Goal: Task Accomplishment & Management: Manage account settings

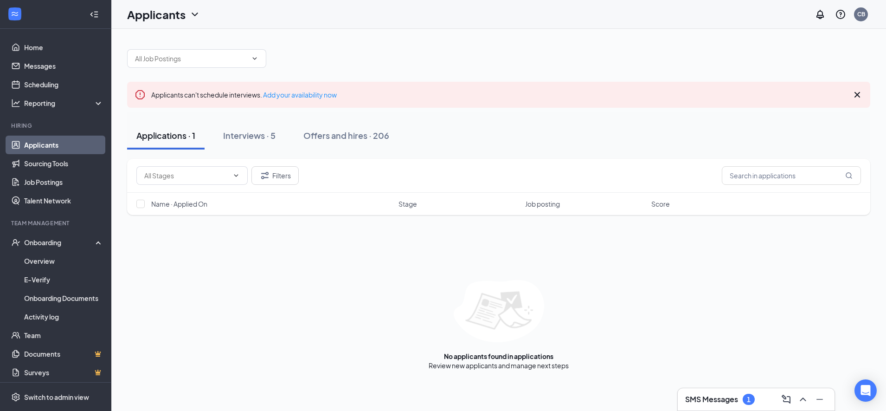
click at [854, 94] on icon "Cross" at bounding box center [857, 94] width 11 height 11
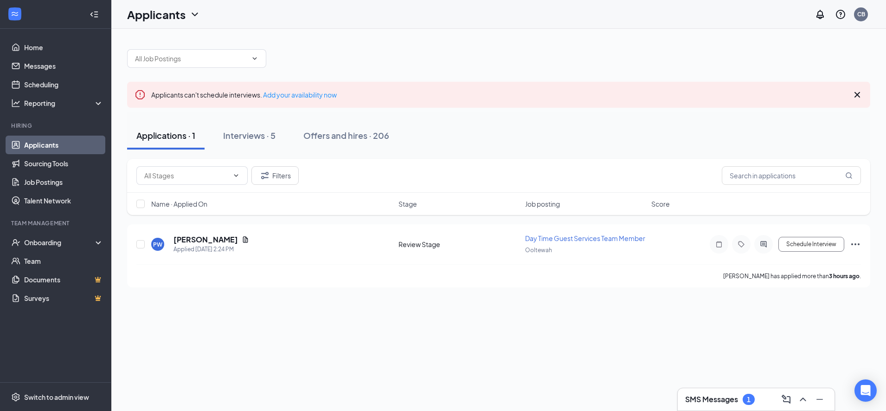
click at [706, 401] on h3 "SMS Messages" at bounding box center [711, 399] width 53 height 10
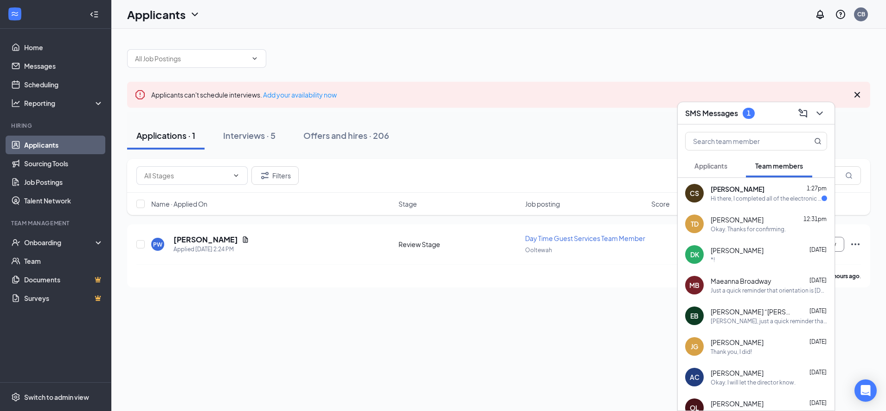
click at [733, 196] on div "Hi there, I completed all of the electronic documents however I accidentally pu…" at bounding box center [766, 198] width 111 height 8
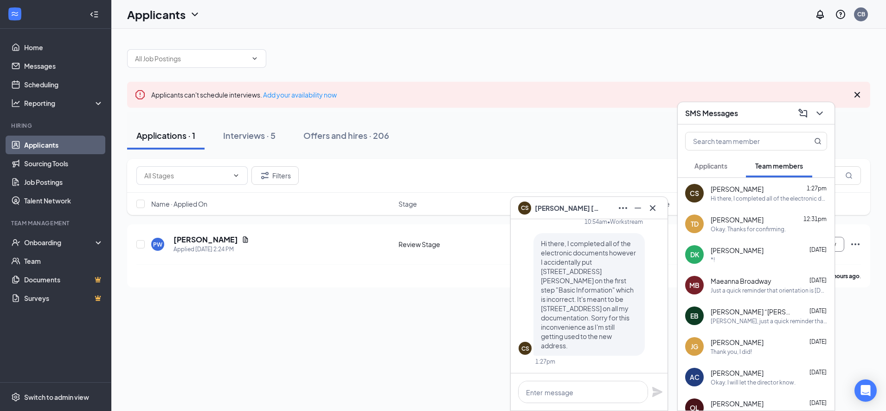
click at [44, 244] on div "Onboarding" at bounding box center [59, 242] width 71 height 9
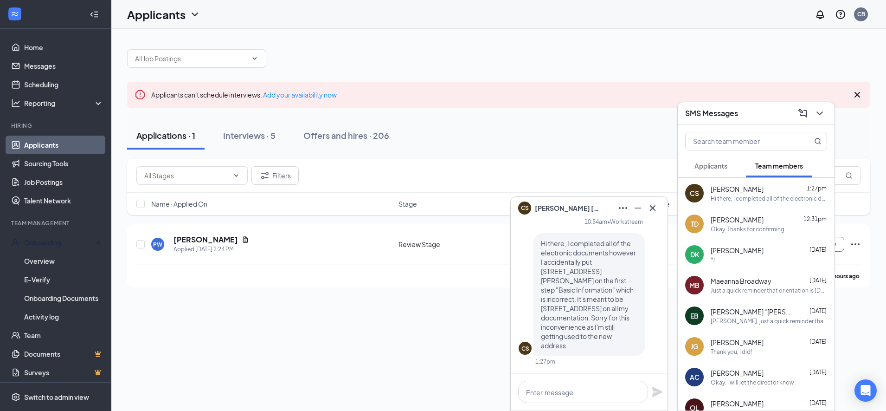
click at [38, 260] on link "Overview" at bounding box center [63, 260] width 79 height 19
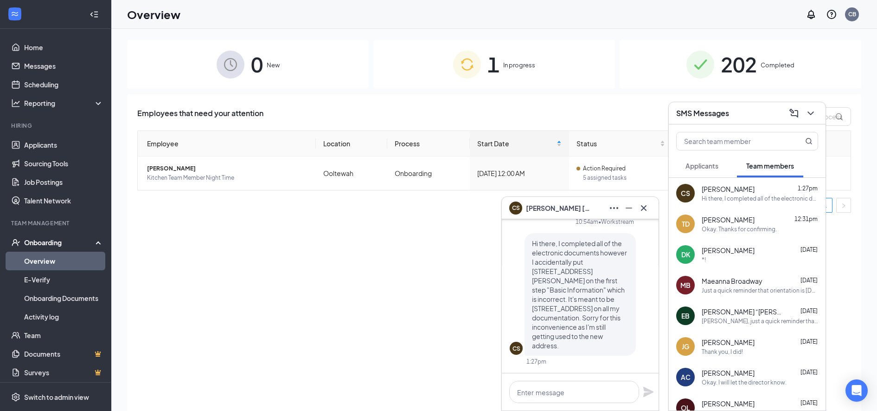
click at [814, 107] on button at bounding box center [811, 113] width 15 height 15
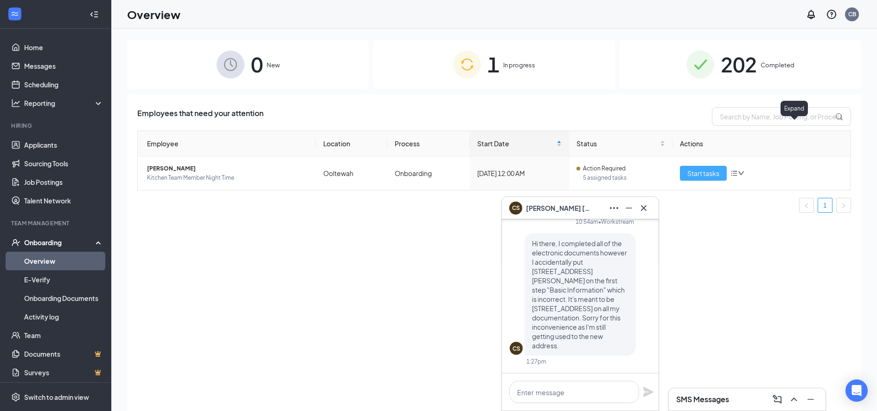
click at [692, 173] on span "Start tasks" at bounding box center [704, 173] width 32 height 10
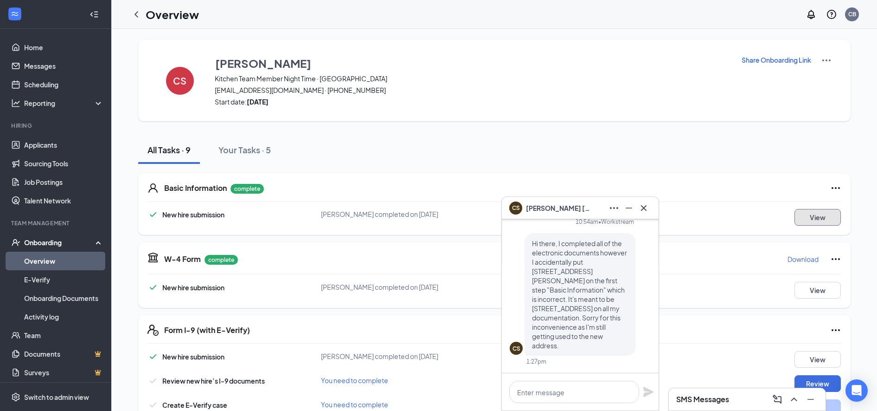
click at [820, 212] on button "View" at bounding box center [818, 217] width 46 height 17
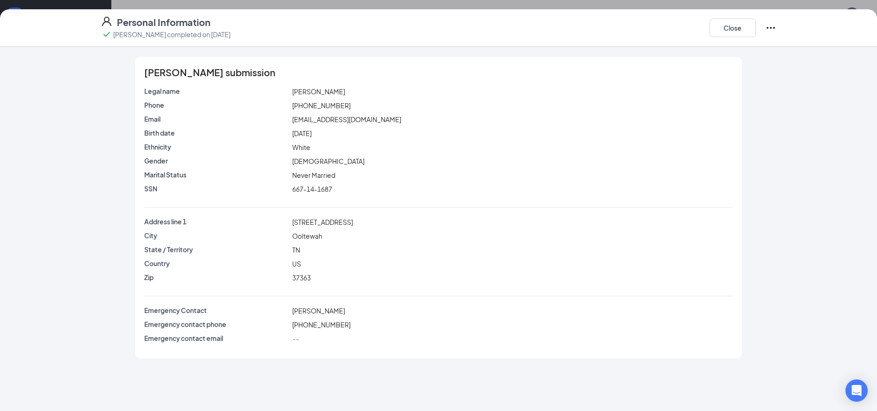
click at [766, 22] on icon "Ellipses" at bounding box center [771, 27] width 11 height 11
click at [782, 55] on li "Restart" at bounding box center [789, 46] width 48 height 19
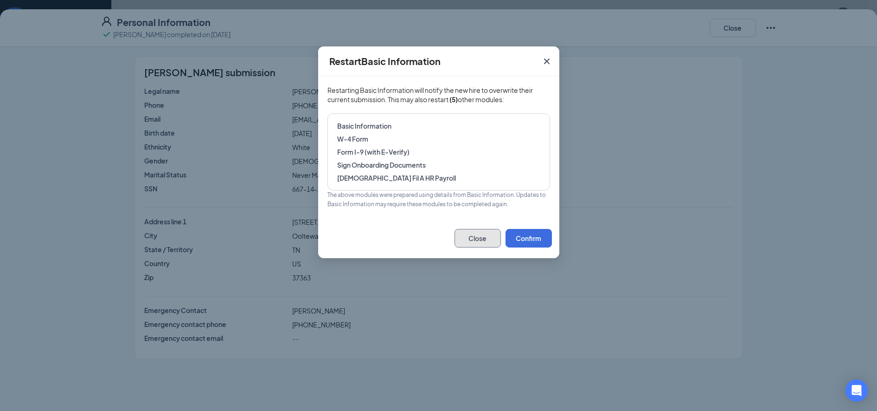
click at [470, 238] on button "Close" at bounding box center [478, 238] width 46 height 19
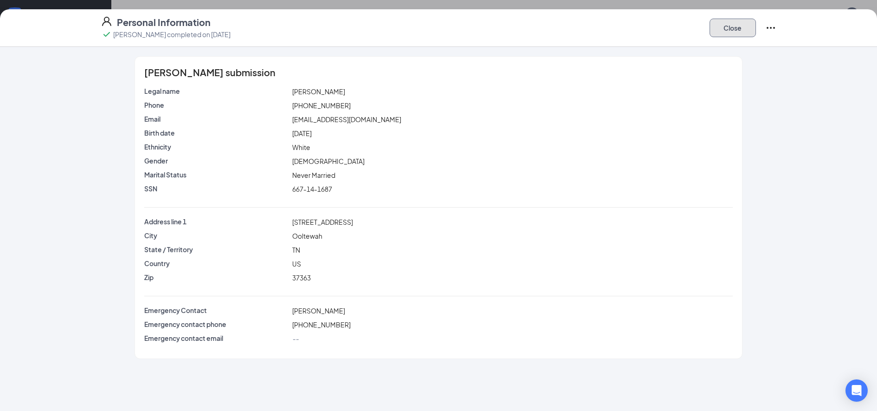
click at [735, 32] on button "Close" at bounding box center [733, 28] width 46 height 19
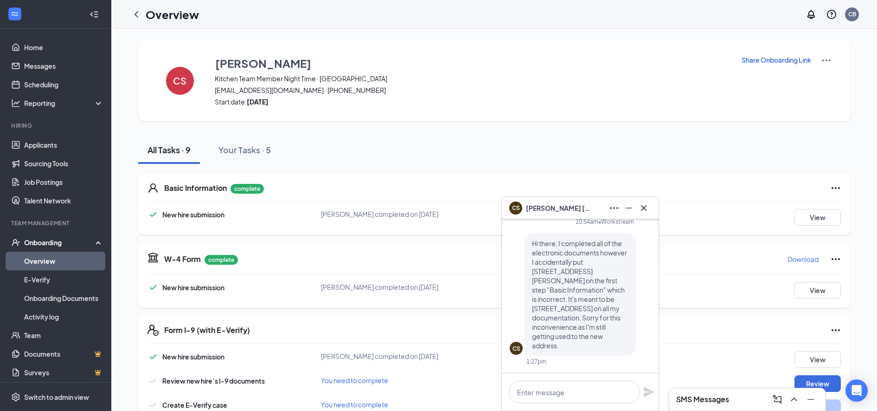
click at [642, 210] on icon "Cross" at bounding box center [643, 207] width 11 height 11
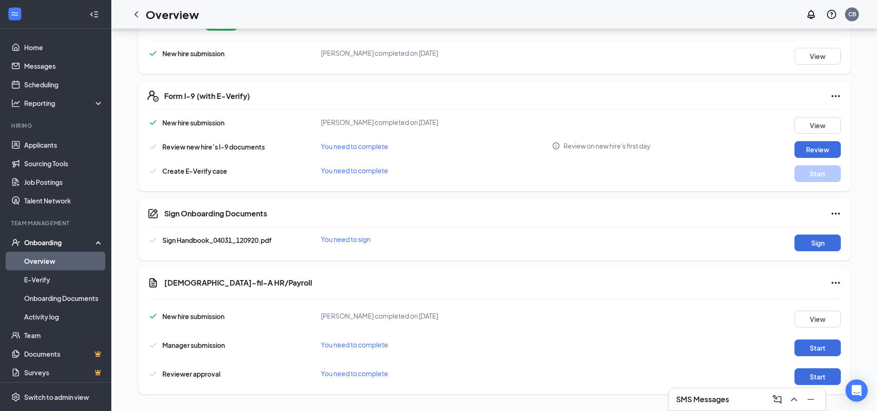
scroll to position [236, 0]
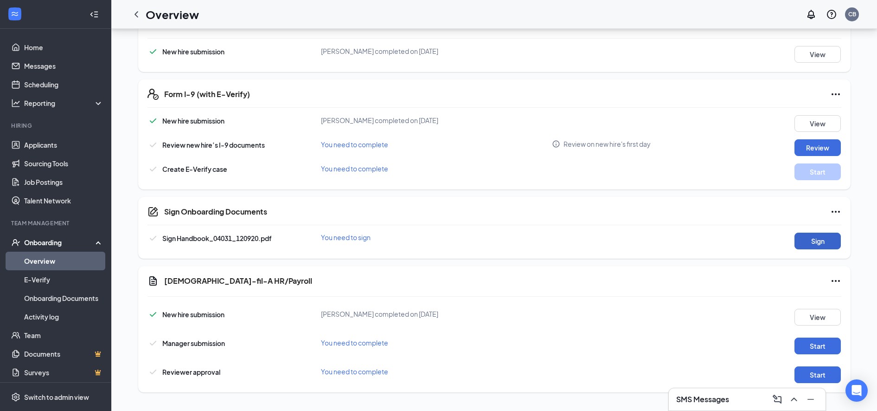
click at [812, 246] on button "Sign" at bounding box center [818, 240] width 46 height 17
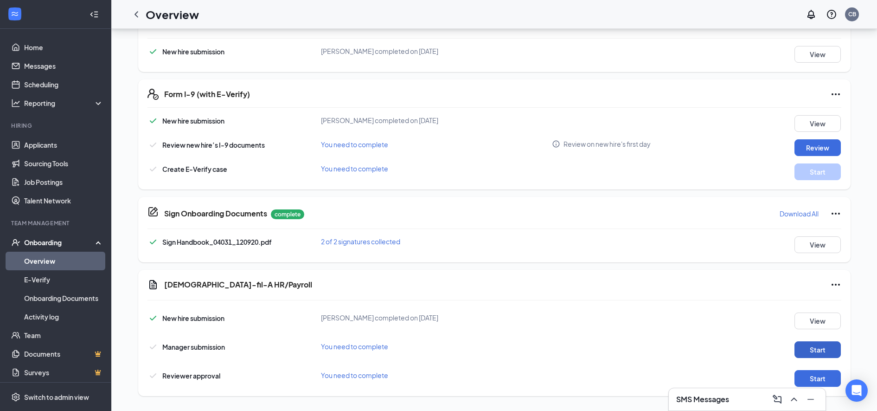
click at [806, 344] on button "Start" at bounding box center [818, 349] width 46 height 17
click at [809, 376] on button "Start" at bounding box center [818, 378] width 46 height 17
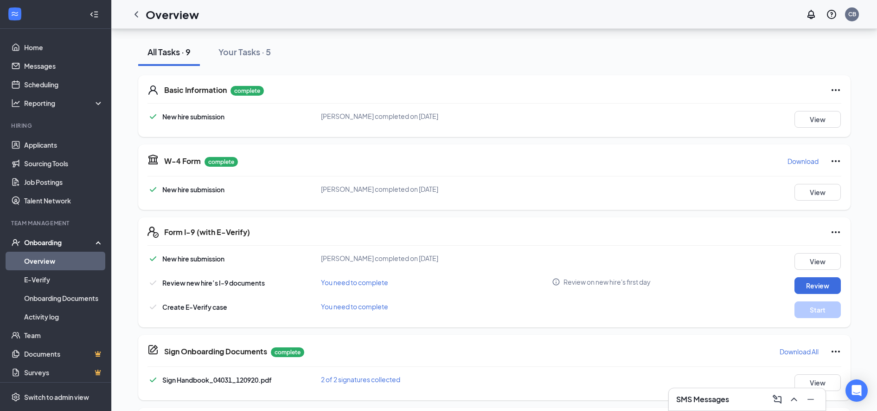
scroll to position [0, 0]
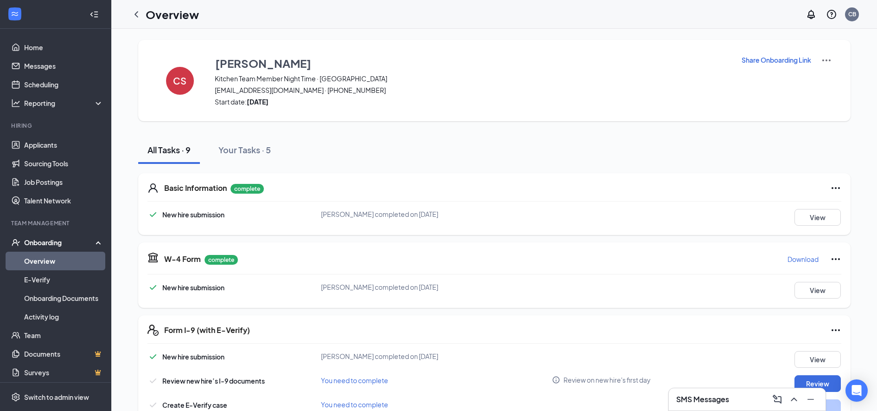
click at [136, 14] on icon "ChevronLeft" at bounding box center [136, 14] width 11 height 11
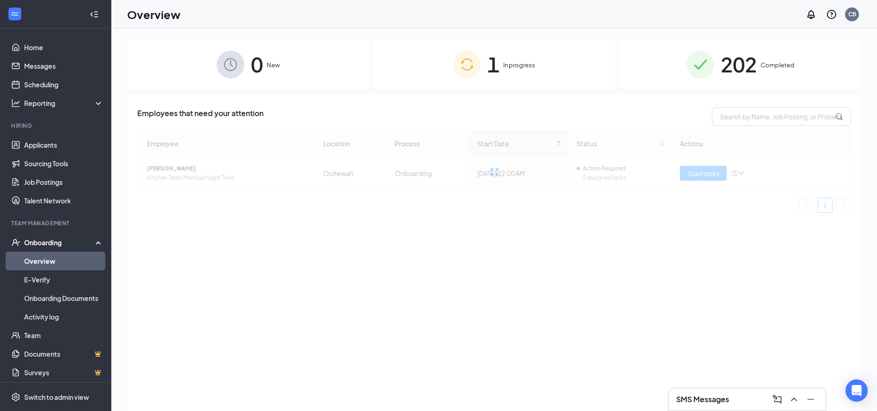
click at [34, 147] on link "Applicants" at bounding box center [63, 144] width 79 height 19
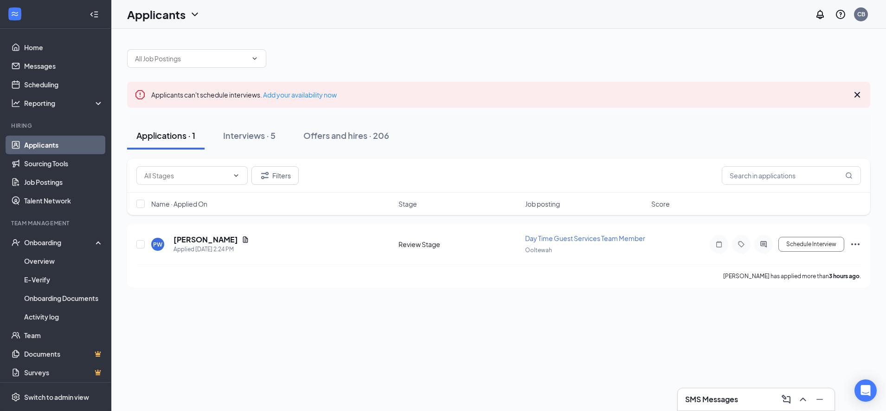
click at [339, 138] on div "Offers and hires · 206" at bounding box center [346, 135] width 86 height 12
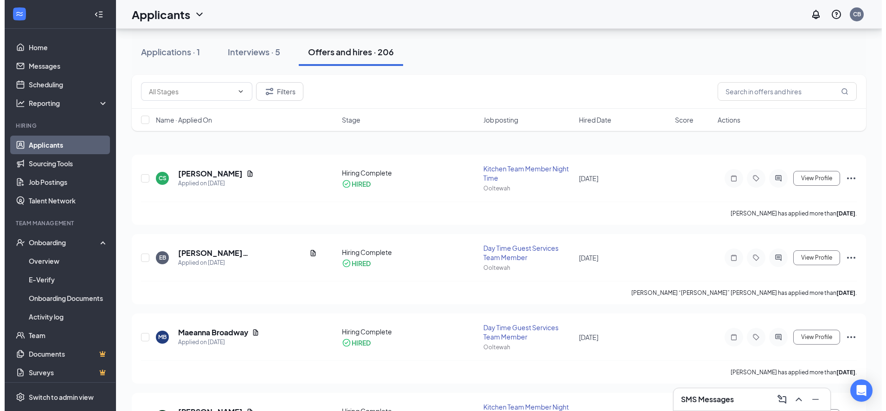
scroll to position [134, 0]
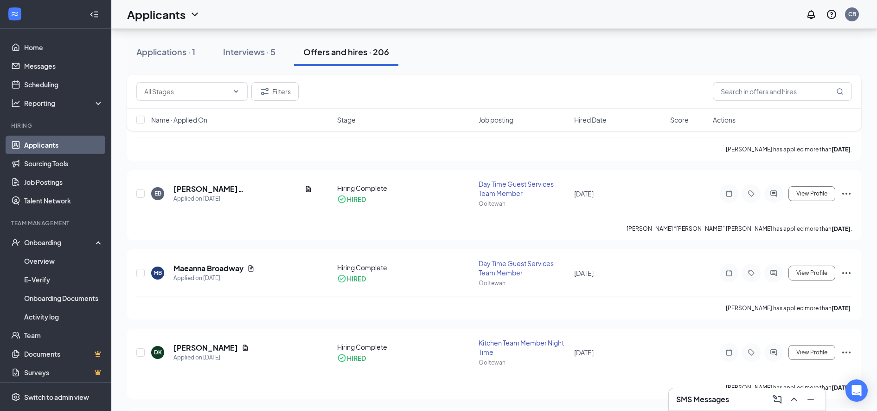
click at [774, 275] on icon "ActiveChat" at bounding box center [773, 272] width 11 height 7
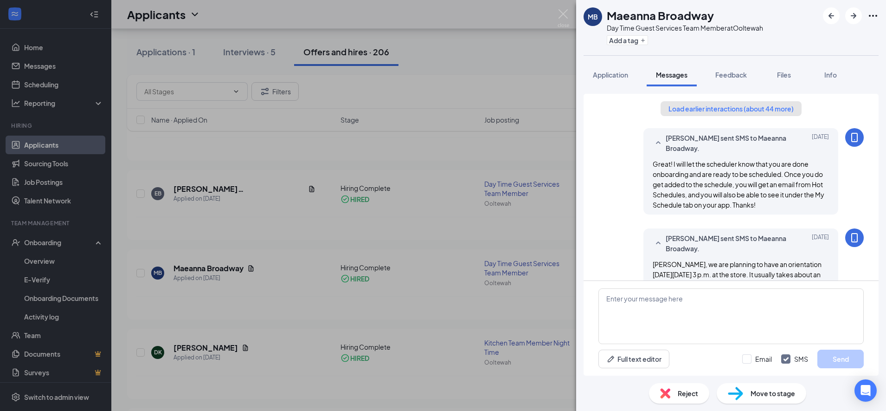
click at [683, 114] on button "Load earlier interactions (about 44 more)" at bounding box center [731, 108] width 141 height 15
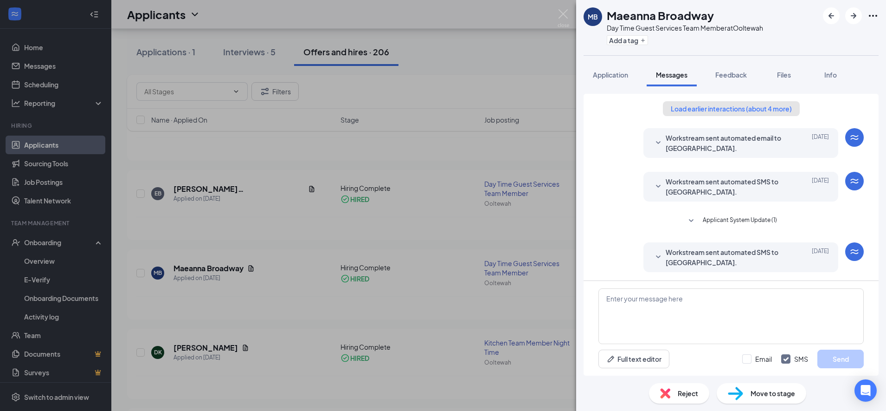
click at [680, 114] on button "Load earlier interactions (about 4 more)" at bounding box center [731, 108] width 137 height 15
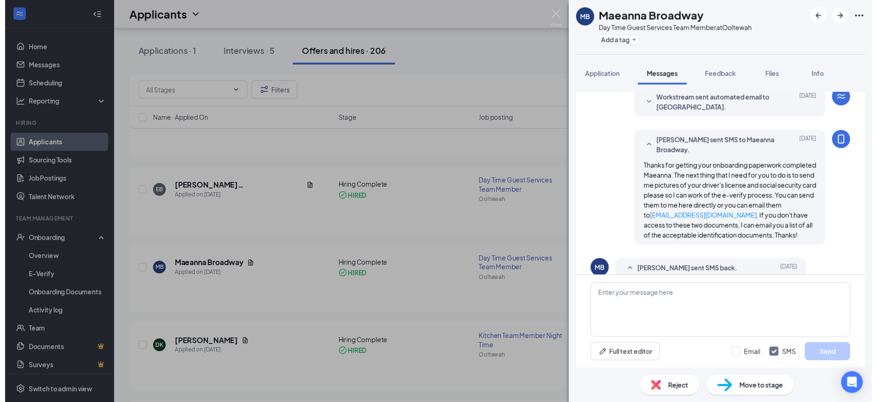
scroll to position [1159, 0]
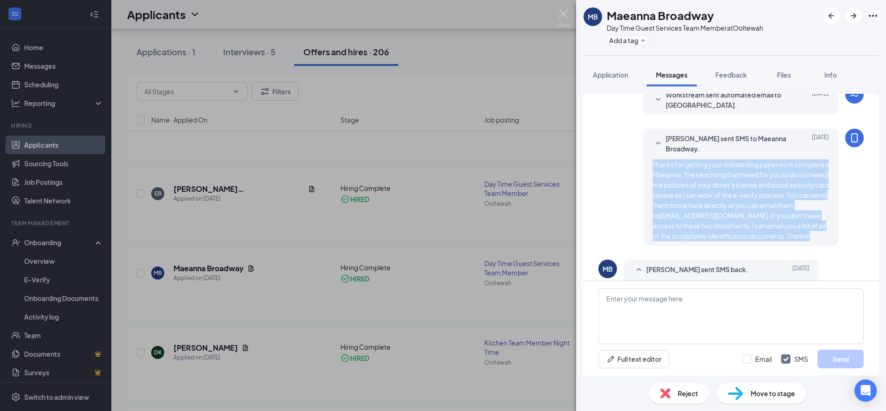
click at [441, 208] on div "MB Maeanna Broadway Day Time Guest Services Team Member at Ooltewah Add a tag A…" at bounding box center [443, 205] width 886 height 411
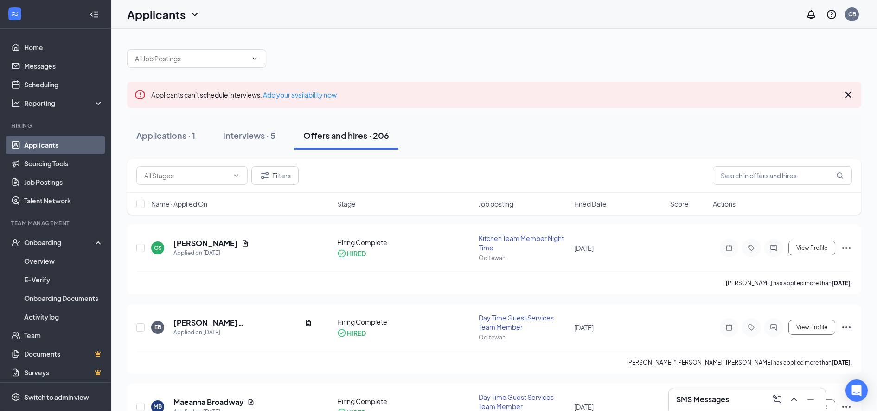
click at [774, 241] on div at bounding box center [774, 247] width 19 height 19
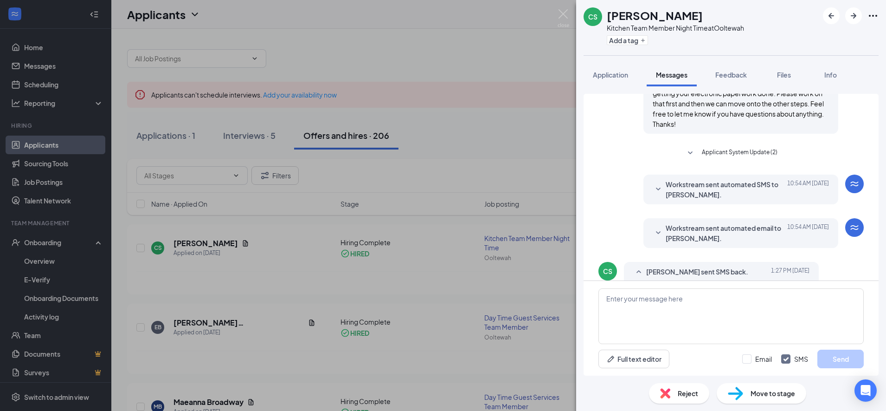
scroll to position [356, 0]
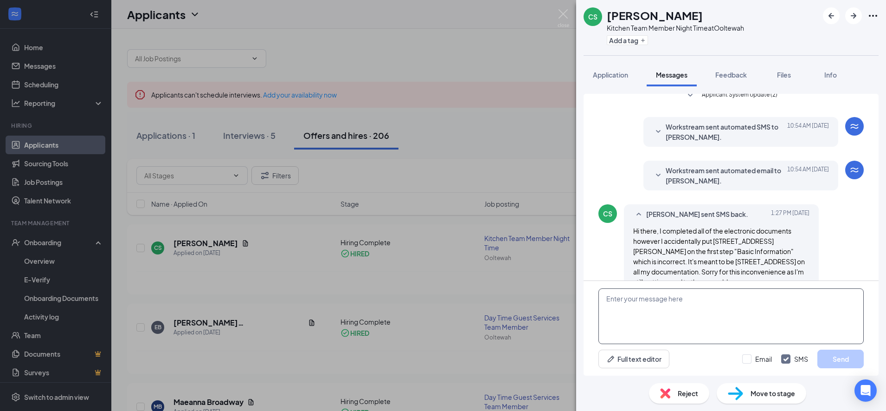
click at [614, 297] on textarea at bounding box center [731, 316] width 265 height 56
paste textarea "Thanks for getting your onboarding paperwork completed Maeanna. The next thing …"
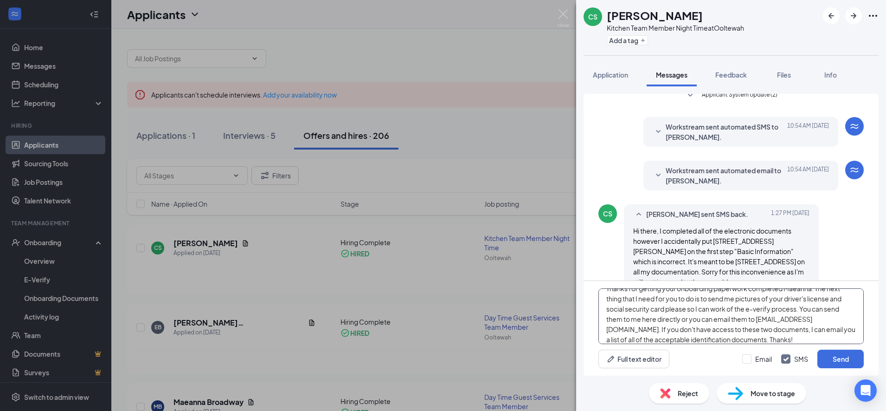
scroll to position [0, 0]
click at [812, 296] on textarea "Thanks for getting your onboarding paperwork completed Maeanna. The next thing …" at bounding box center [731, 316] width 265 height 56
click at [757, 334] on textarea "Thanks for getting your onboarding paperwork completed Clarence. The next thing…" at bounding box center [731, 316] width 265 height 56
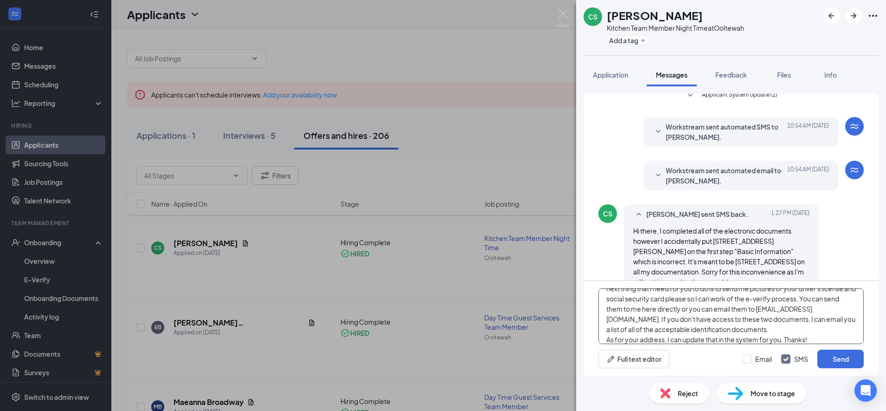
type textarea "Thanks for getting your onboarding paperwork completed Clarence. The next thing…"
click at [838, 352] on button "Send" at bounding box center [841, 358] width 46 height 19
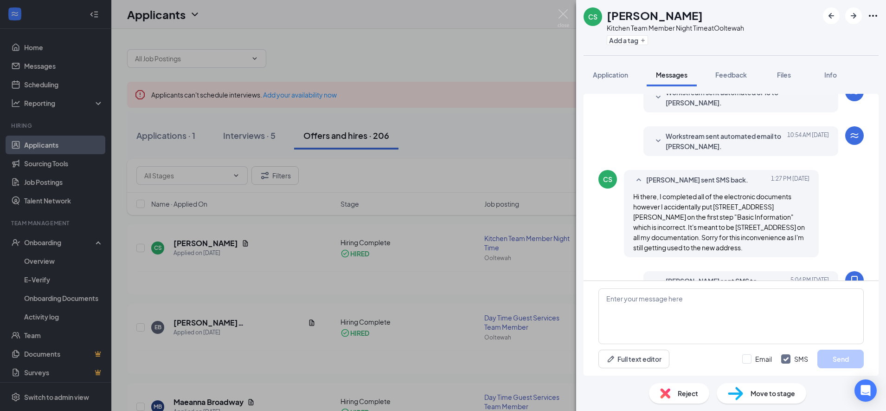
scroll to position [0, 0]
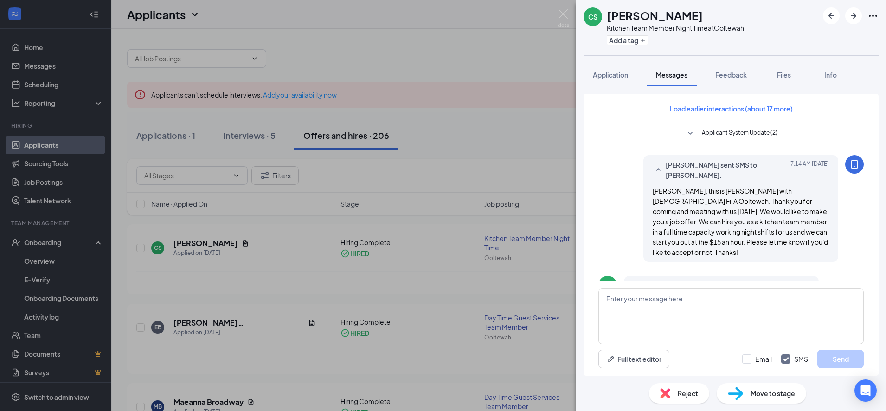
click at [504, 130] on div "CS Clarence Stafford Kitchen Team Member Night Time at Ooltewah Add a tag Appli…" at bounding box center [443, 205] width 886 height 411
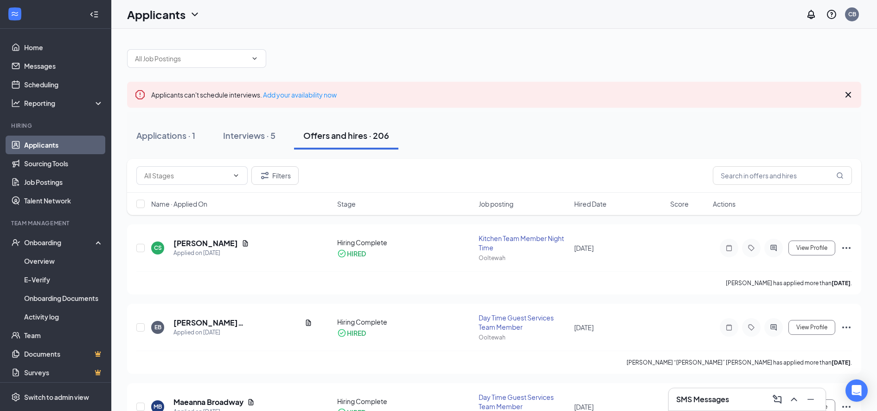
click at [848, 93] on icon "Cross" at bounding box center [849, 95] width 6 height 6
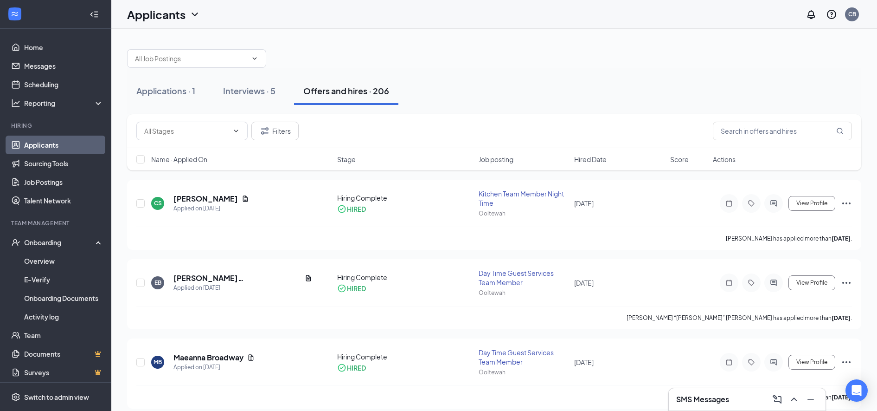
click at [162, 94] on div "Applications · 1" at bounding box center [165, 91] width 59 height 12
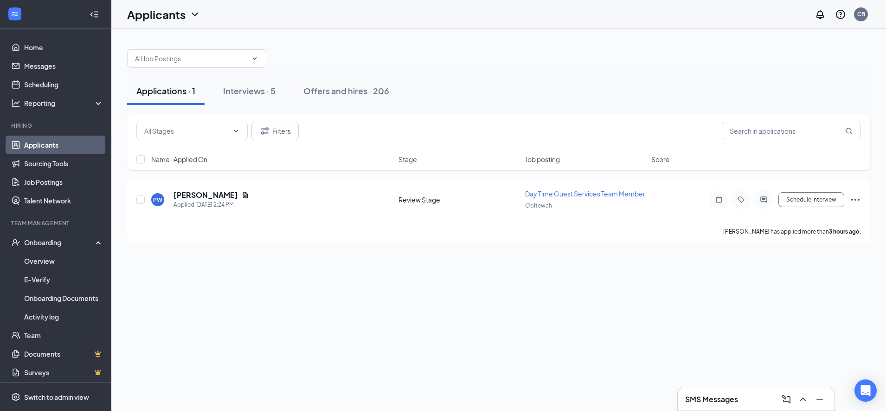
click at [202, 191] on h5 "Paul Weddington" at bounding box center [206, 195] width 64 height 10
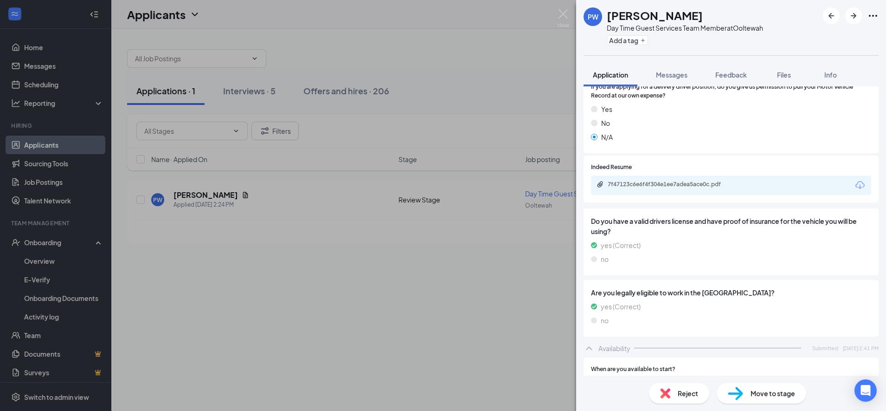
scroll to position [457, 0]
click at [856, 181] on icon "Download" at bounding box center [860, 185] width 9 height 8
click at [342, 220] on div "PW Paul Weddington Day Time Guest Services Team Member at Ooltewah Add a tag Ap…" at bounding box center [443, 205] width 886 height 411
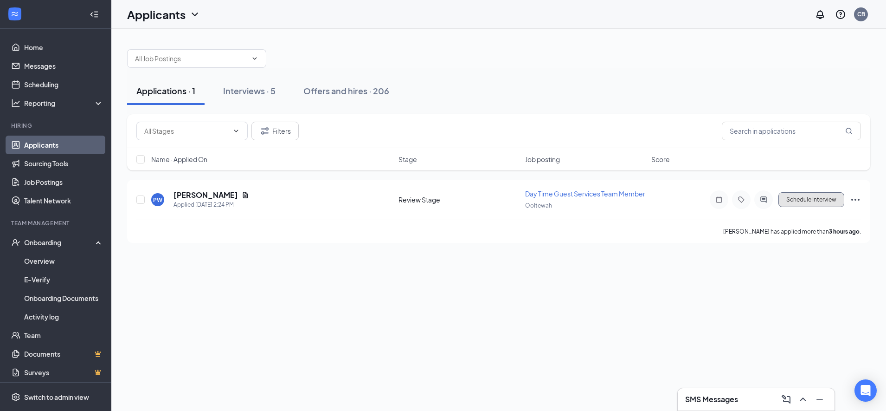
click at [810, 200] on button "Schedule Interview" at bounding box center [812, 199] width 66 height 15
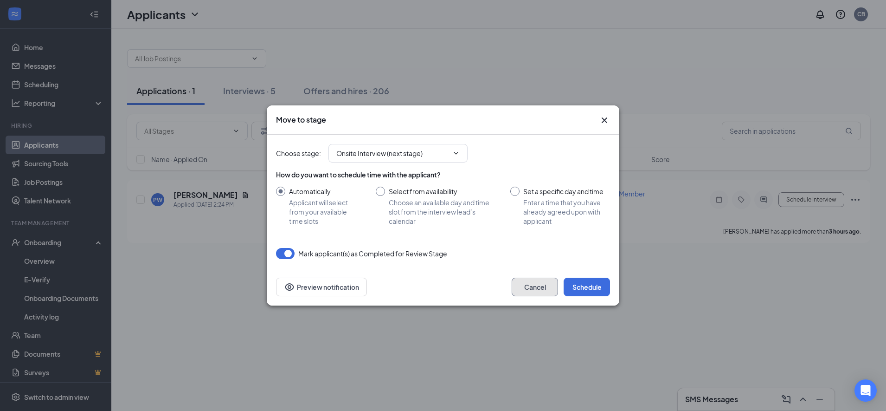
click at [532, 284] on button "Cancel" at bounding box center [535, 286] width 46 height 19
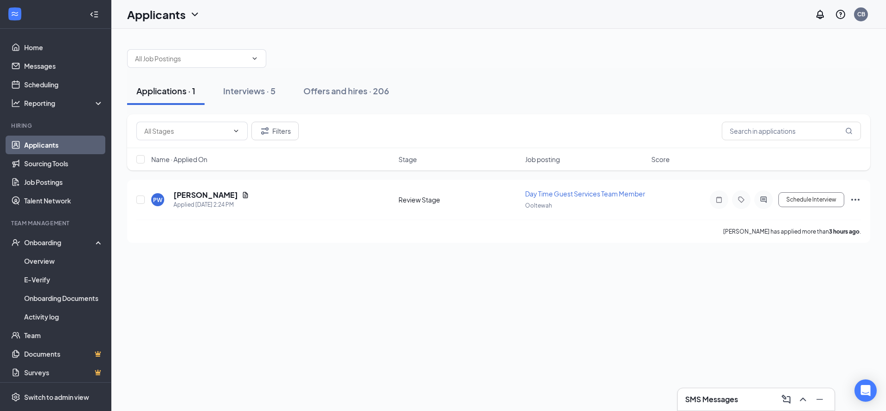
click at [856, 199] on icon "Ellipses" at bounding box center [855, 200] width 8 height 2
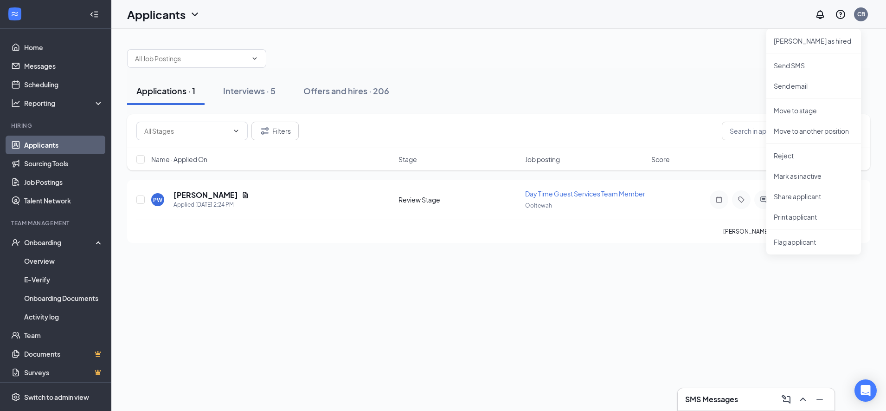
click at [782, 161] on li "Reject" at bounding box center [814, 155] width 95 height 20
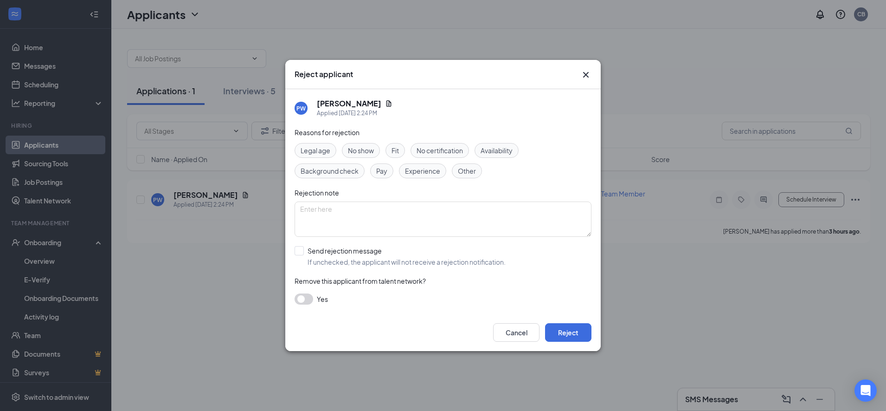
click at [420, 171] on span "Experience" at bounding box center [422, 171] width 35 height 10
click at [497, 147] on span "Availability" at bounding box center [497, 150] width 32 height 10
click at [301, 257] on input "Send rejection message If unchecked, the applicant will not receive a rejection…" at bounding box center [400, 256] width 211 height 20
checkbox input "true"
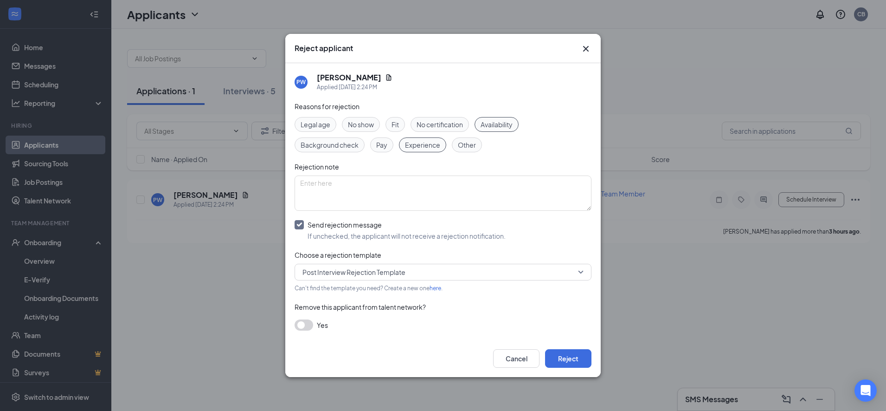
click at [331, 270] on span "Post Interview Rejection Template" at bounding box center [354, 272] width 103 height 14
click at [334, 293] on span "Pre Interview Rejection Template" at bounding box center [352, 296] width 100 height 10
click at [563, 367] on button "Reject" at bounding box center [568, 358] width 46 height 19
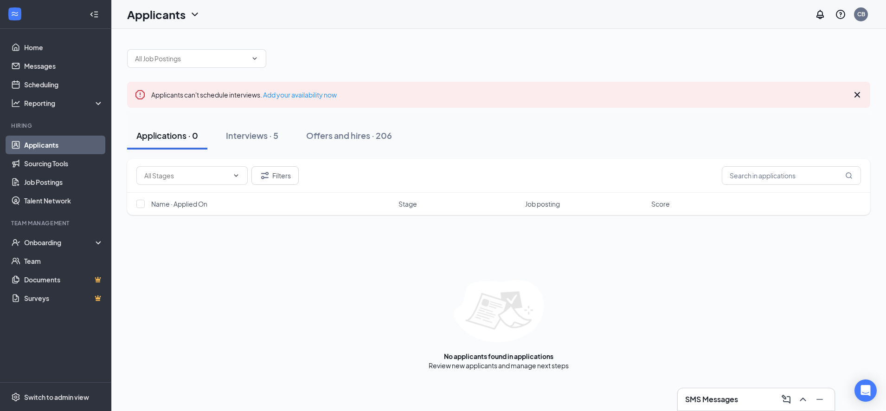
click at [854, 92] on icon "Cross" at bounding box center [857, 94] width 11 height 11
